Goal: Task Accomplishment & Management: Complete application form

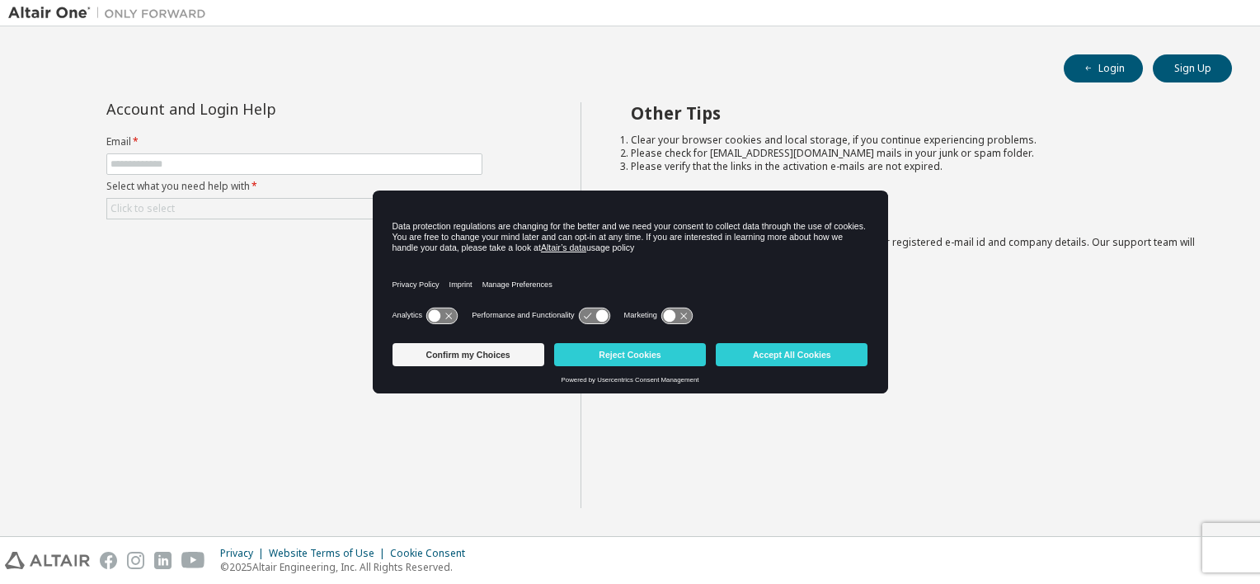
click at [813, 350] on button "Accept All Cookies" at bounding box center [792, 354] width 152 height 23
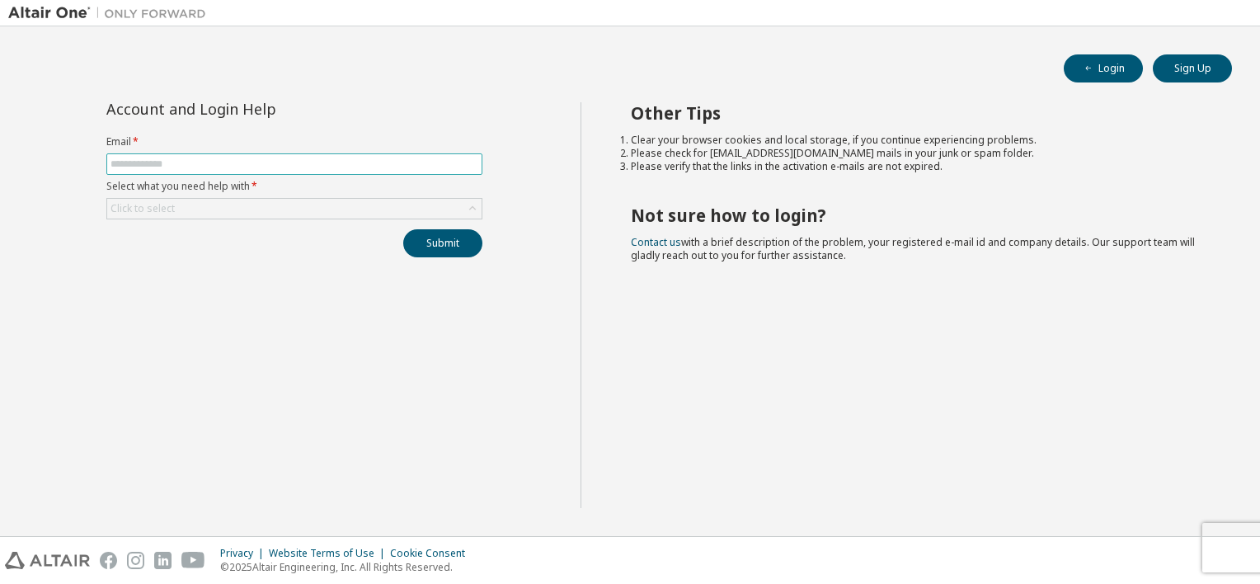
click at [298, 160] on input "text" at bounding box center [294, 163] width 368 height 13
type input "**********"
click at [435, 244] on button "Submit" at bounding box center [442, 243] width 79 height 28
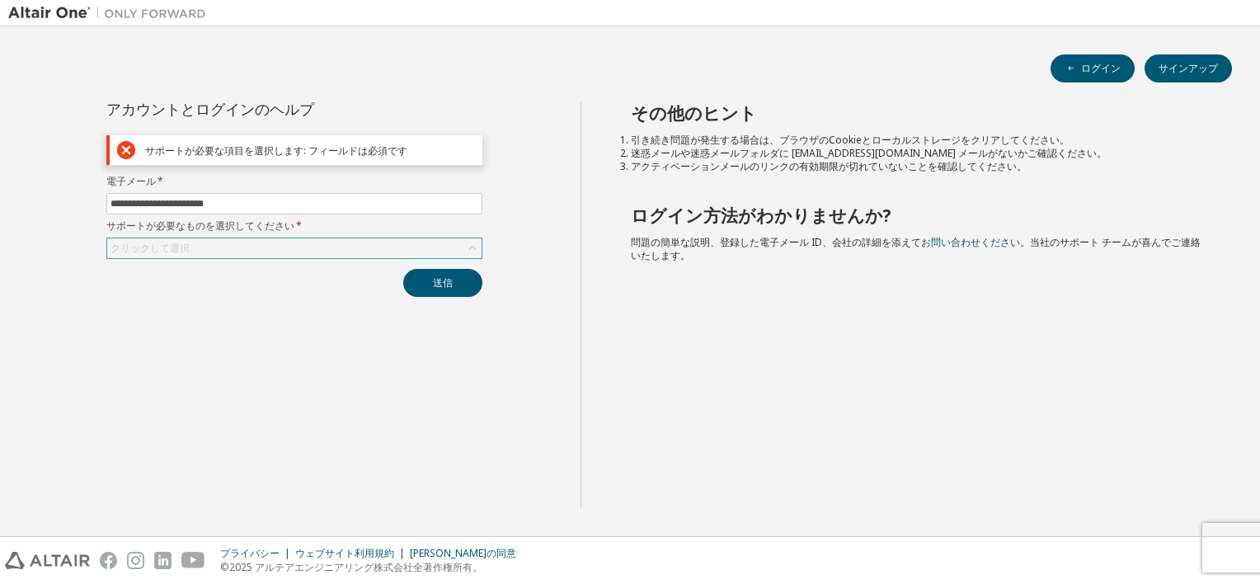
click at [302, 251] on div "クリックして選択" at bounding box center [294, 248] width 374 height 20
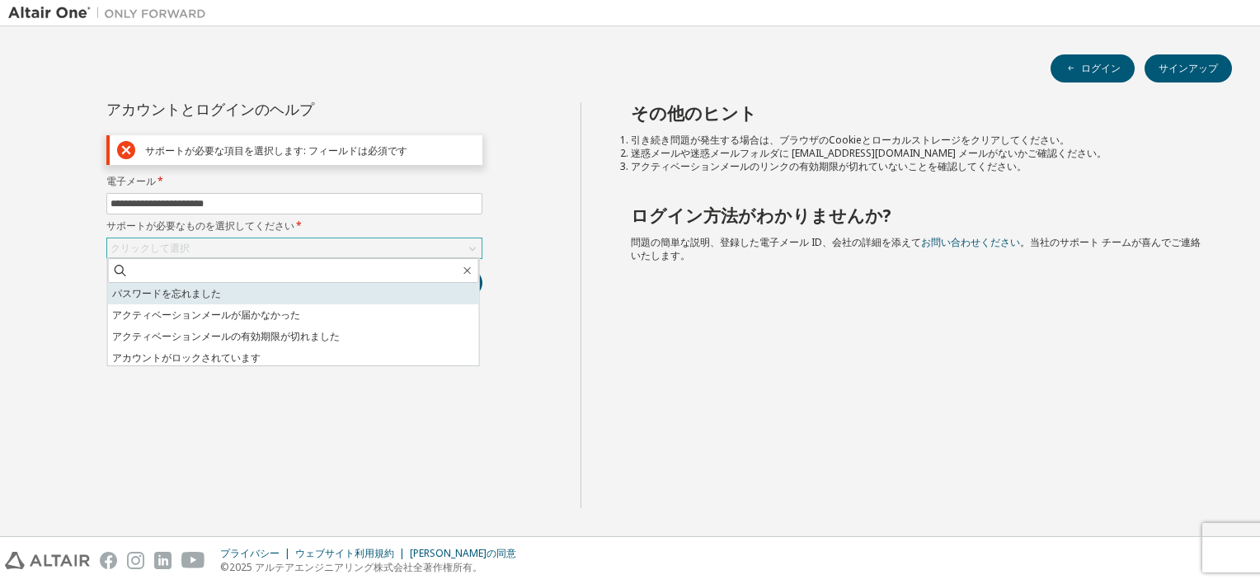
click at [278, 299] on li "パスワードを忘れました" at bounding box center [293, 293] width 371 height 21
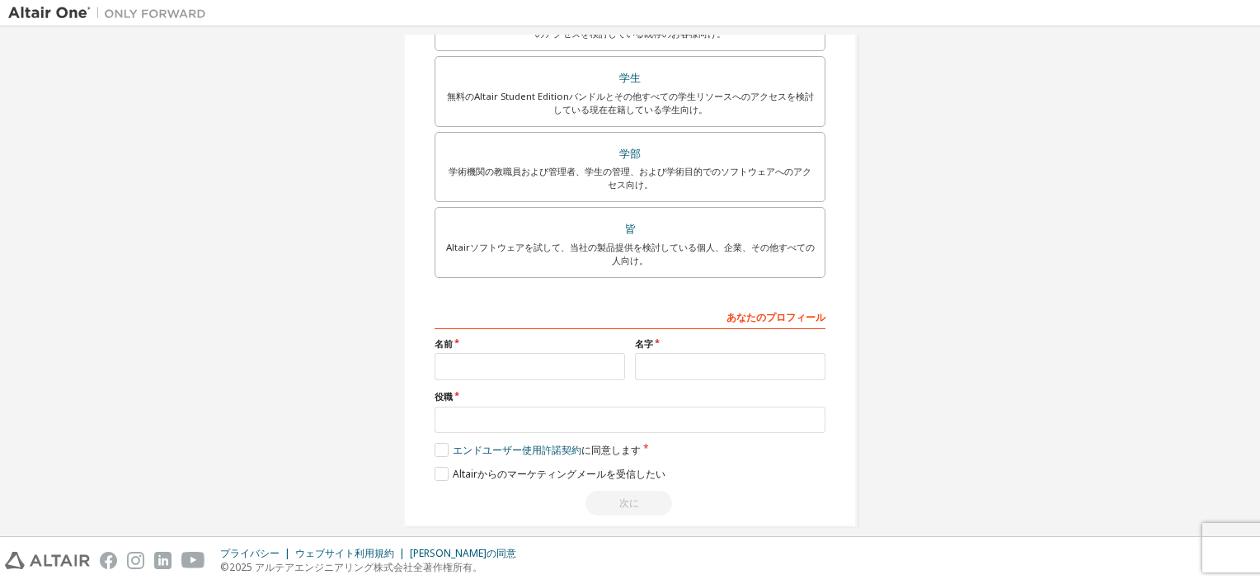
scroll to position [376, 0]
